Goal: Book appointment/travel/reservation

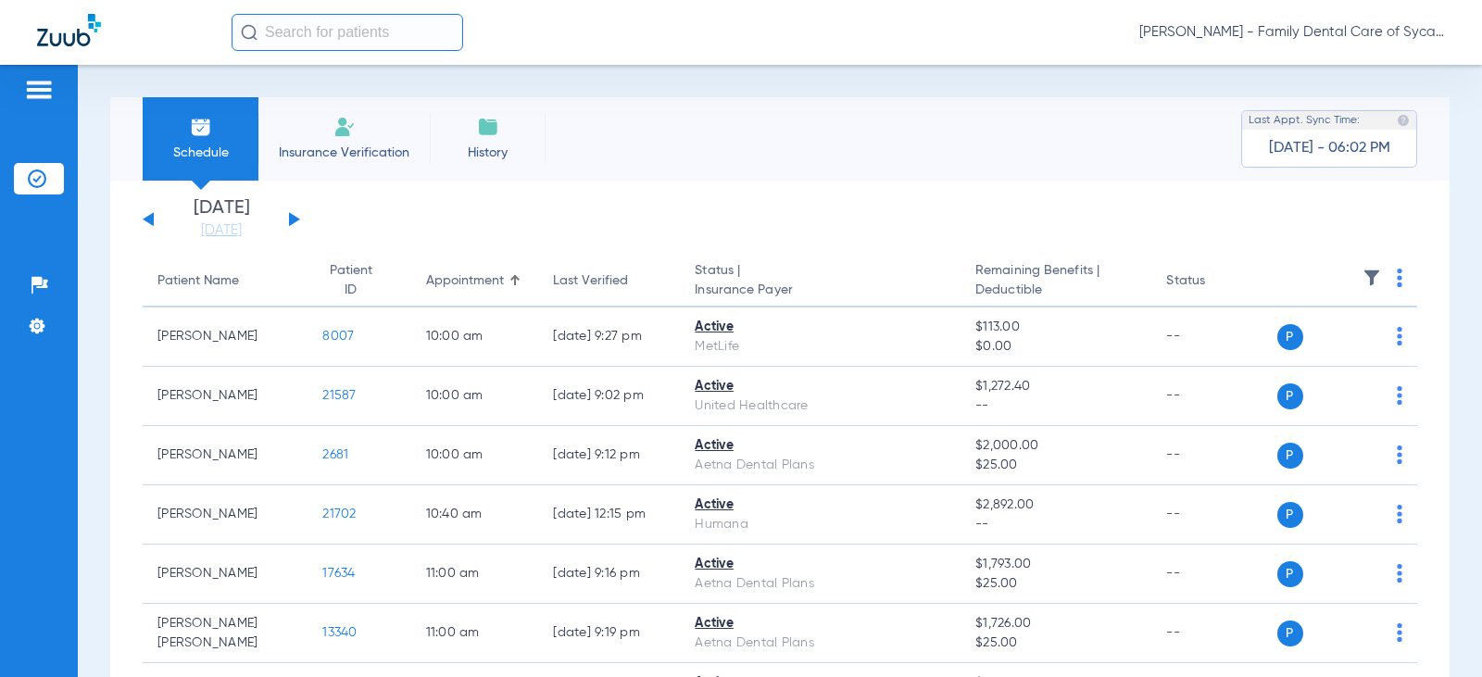
click at [332, 136] on li "Insurance Verification" at bounding box center [343, 138] width 171 height 83
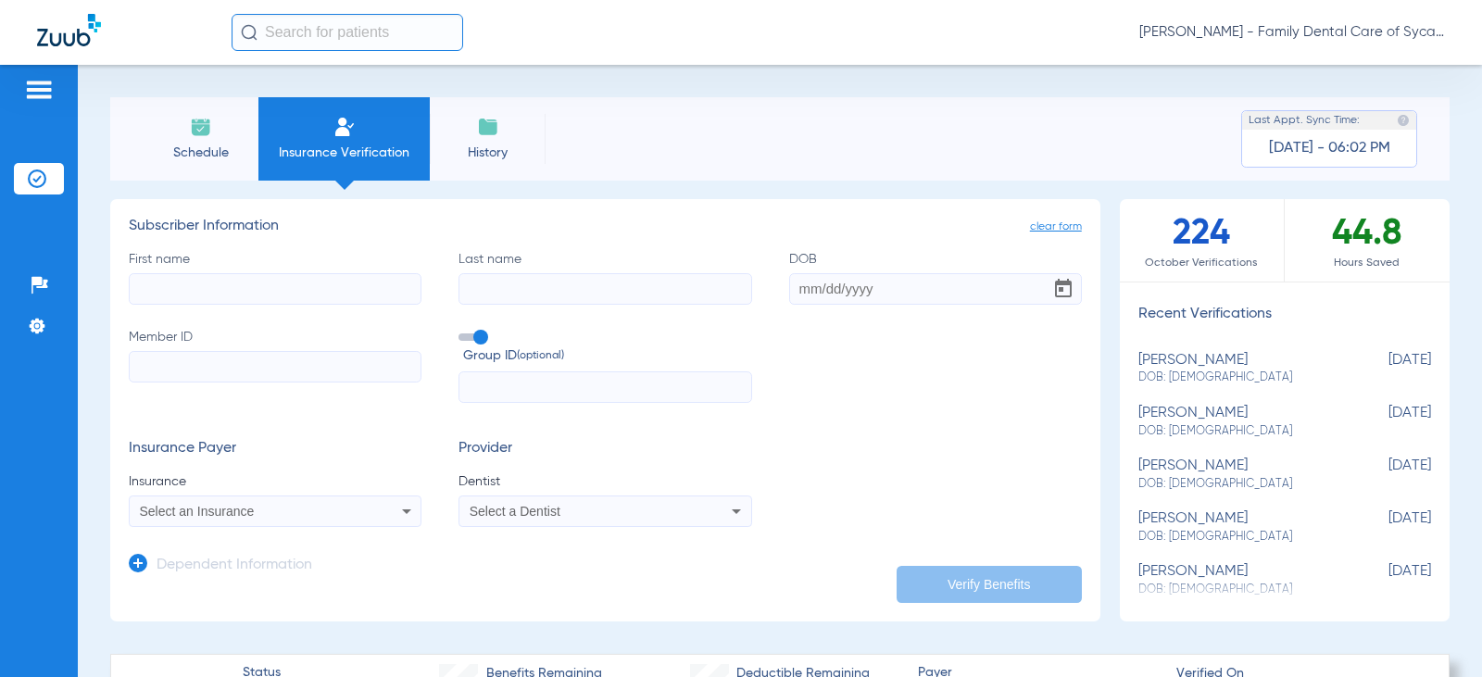
click at [213, 147] on span "Schedule" at bounding box center [201, 153] width 88 height 19
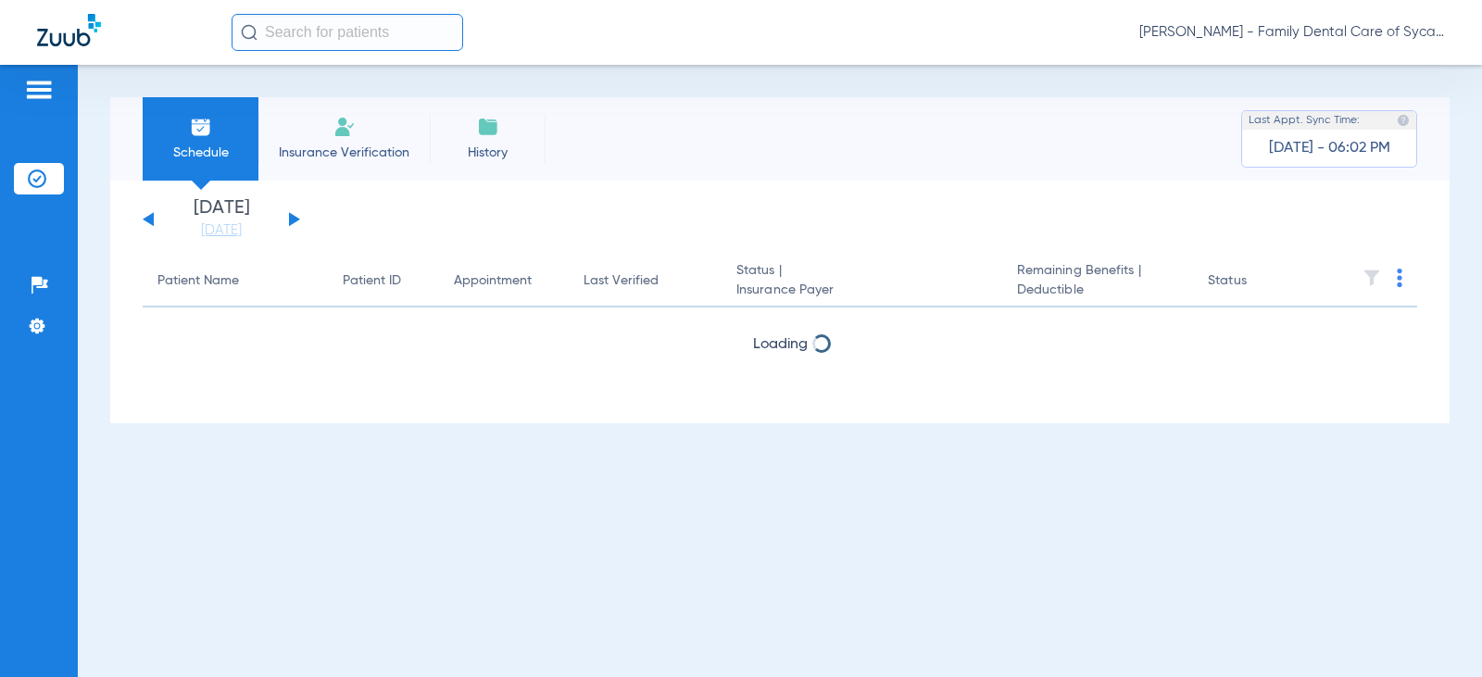
click at [294, 216] on button at bounding box center [294, 219] width 11 height 14
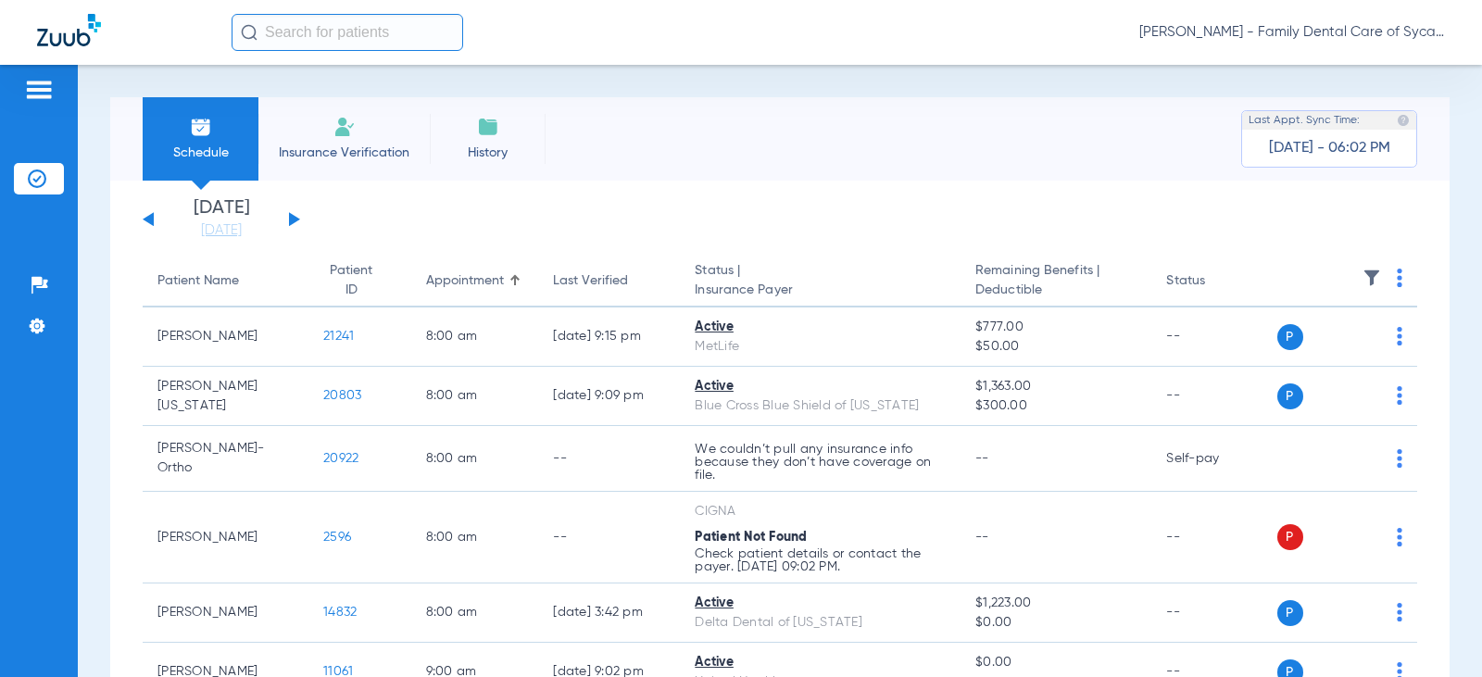
click at [294, 216] on button at bounding box center [294, 219] width 11 height 14
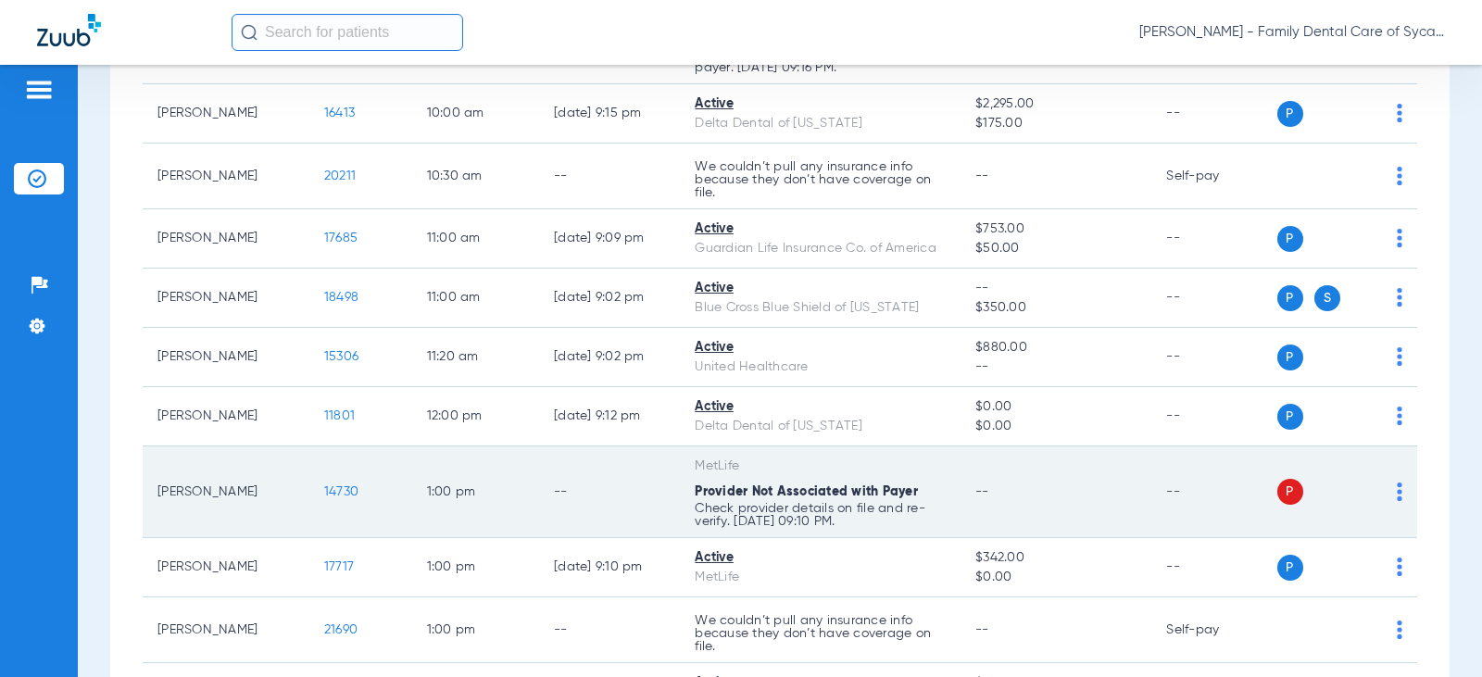
scroll to position [648, 0]
